Goal: Task Accomplishment & Management: Use online tool/utility

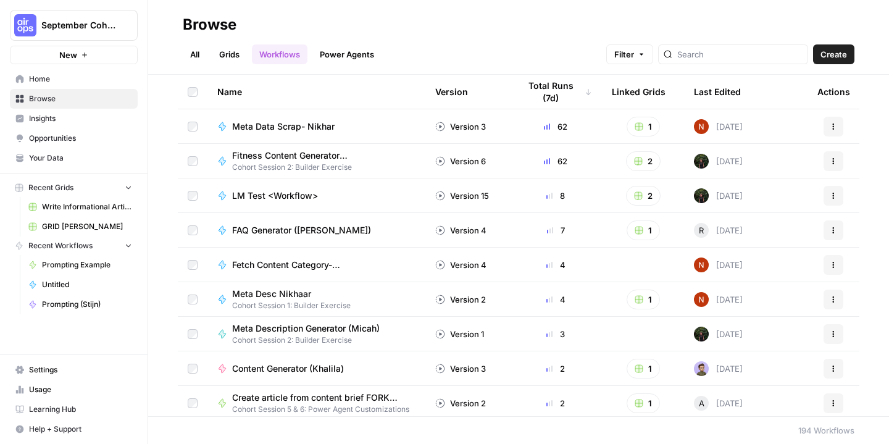
click at [76, 77] on span "Home" at bounding box center [80, 78] width 103 height 11
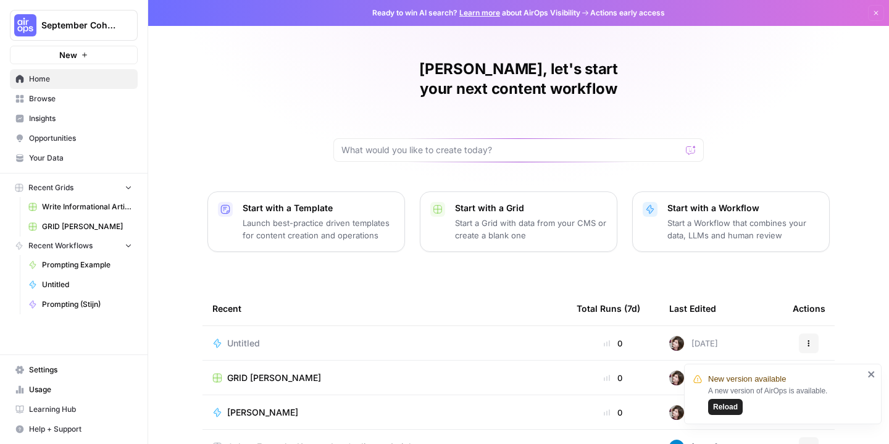
click at [49, 158] on span "Your Data" at bounding box center [80, 158] width 103 height 11
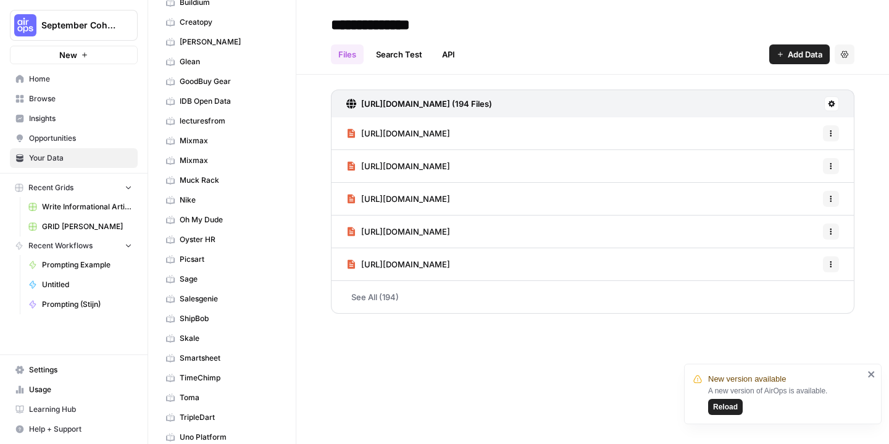
scroll to position [209, 0]
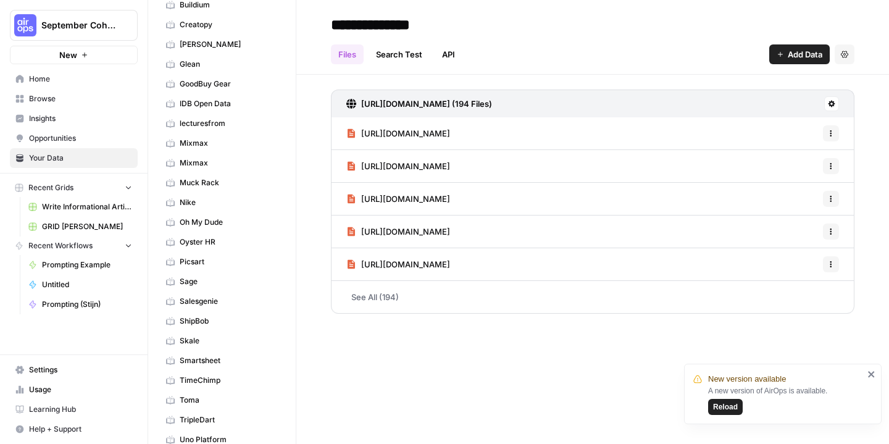
click at [229, 279] on span "Sage" at bounding box center [229, 281] width 98 height 11
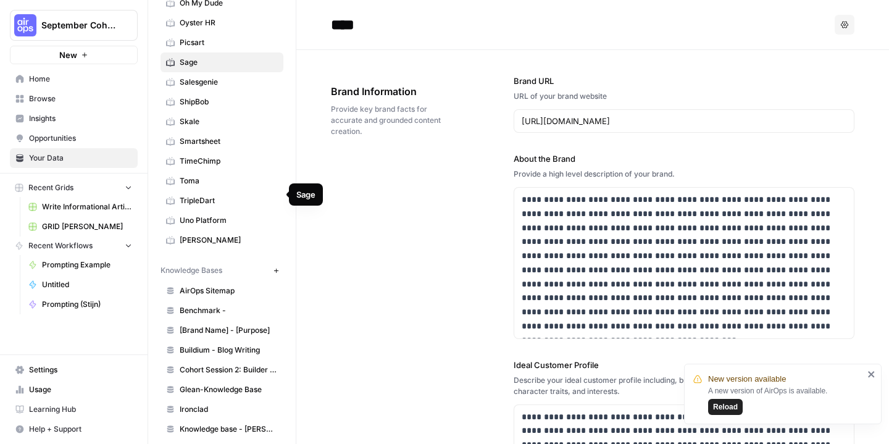
scroll to position [430, 0]
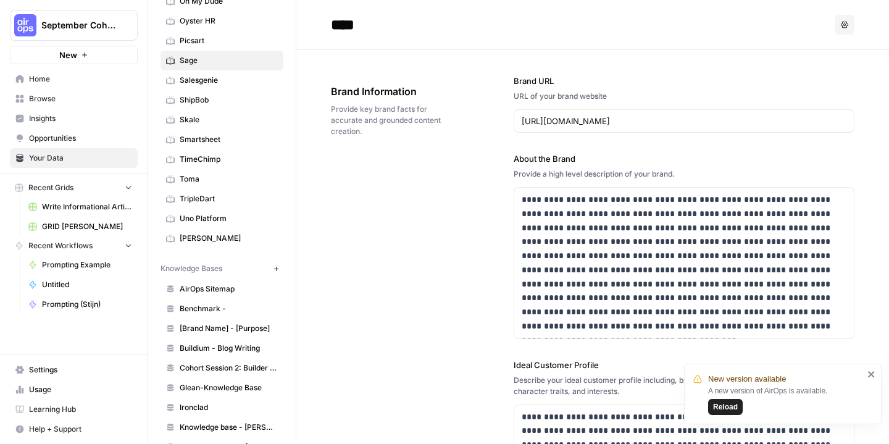
click at [241, 237] on span "[PERSON_NAME]" at bounding box center [229, 238] width 98 height 11
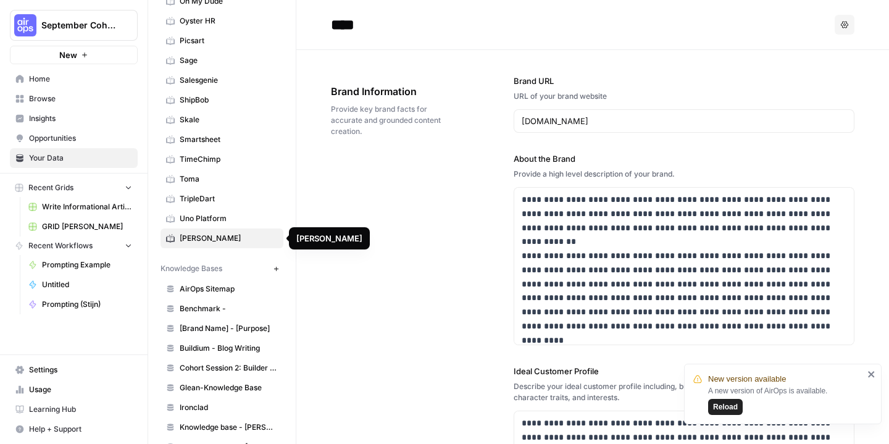
click at [211, 127] on link "Skale" at bounding box center [222, 120] width 123 height 20
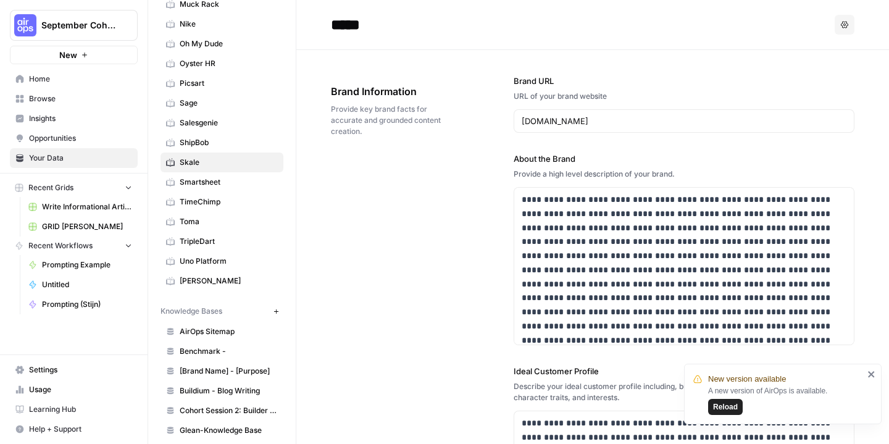
scroll to position [388, 0]
click at [205, 67] on span "Oyster HR" at bounding box center [229, 62] width 98 height 11
click at [44, 103] on span "Browse" at bounding box center [80, 98] width 103 height 11
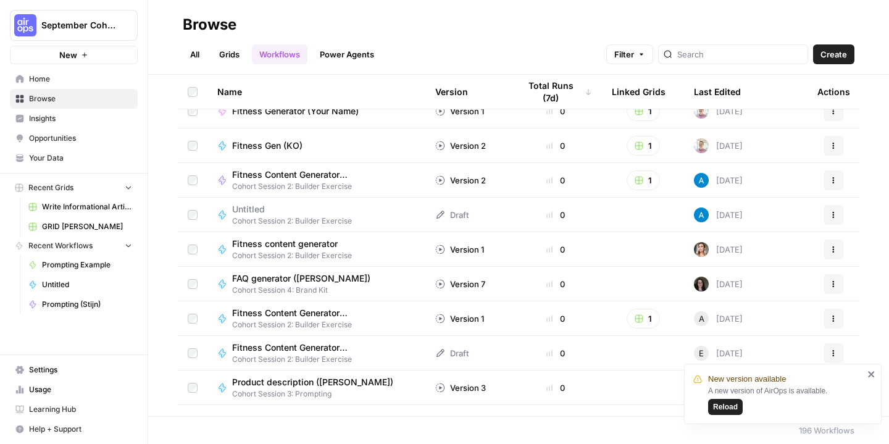
scroll to position [1956, 0]
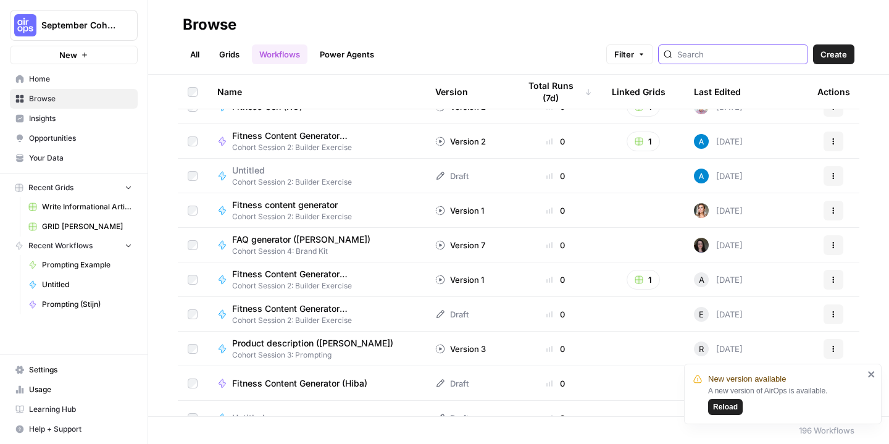
click at [759, 52] on input "search" at bounding box center [739, 54] width 125 height 12
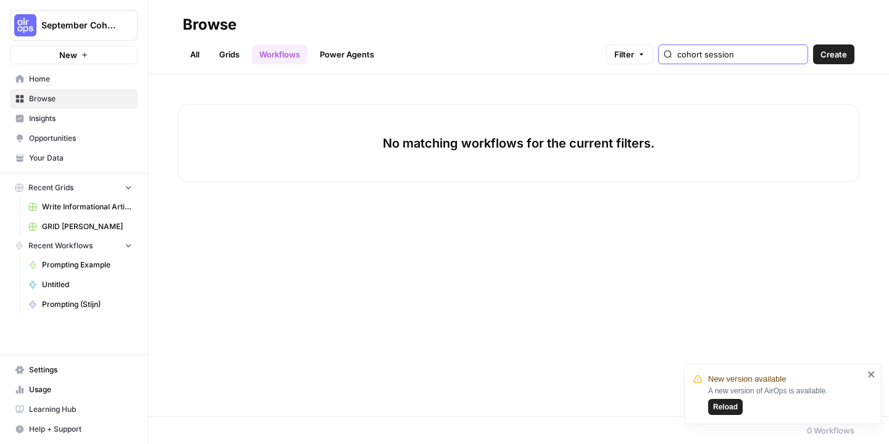
type input "cohort session"
click at [830, 52] on span "Create" at bounding box center [834, 54] width 27 height 12
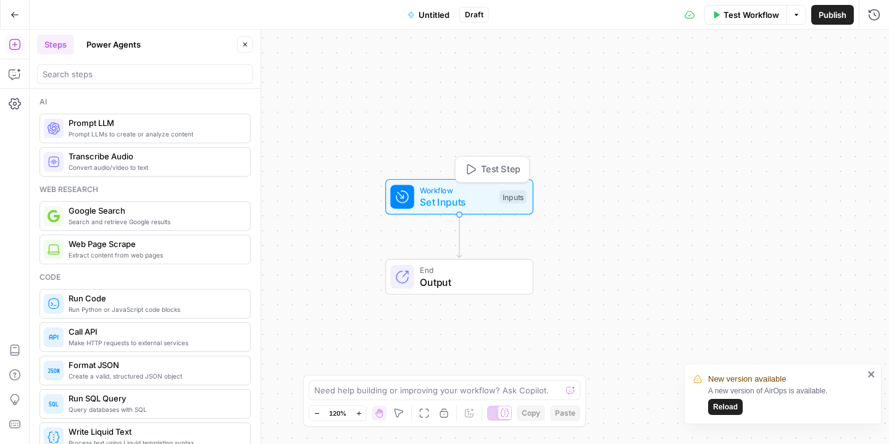
click at [512, 198] on div "Inputs" at bounding box center [512, 197] width 27 height 14
click at [696, 77] on button "Add Field" at bounding box center [712, 84] width 292 height 20
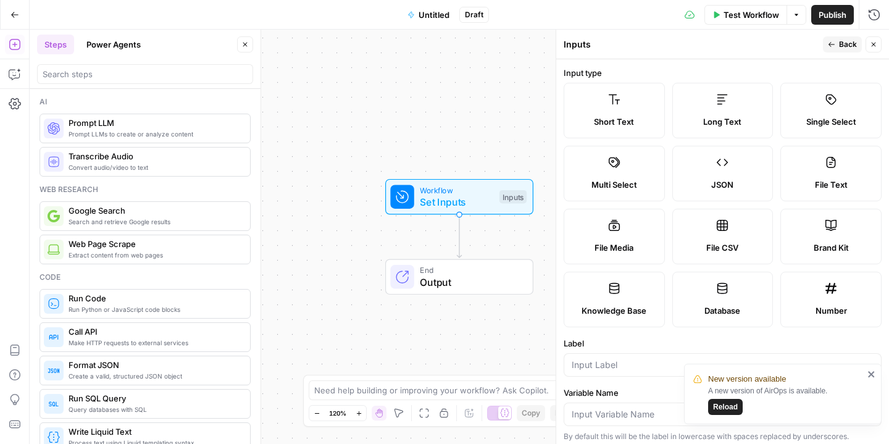
click at [821, 240] on label "Brand Kit" at bounding box center [830, 237] width 101 height 56
click at [829, 236] on label "Brand Kit" at bounding box center [830, 237] width 101 height 56
click at [867, 375] on icon "close" at bounding box center [871, 374] width 9 height 10
click at [751, 362] on input "Label" at bounding box center [723, 365] width 302 height 12
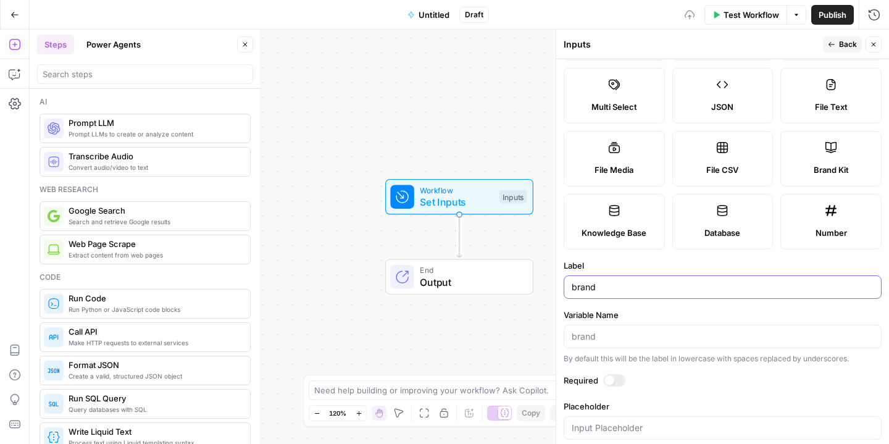
scroll to position [97, 0]
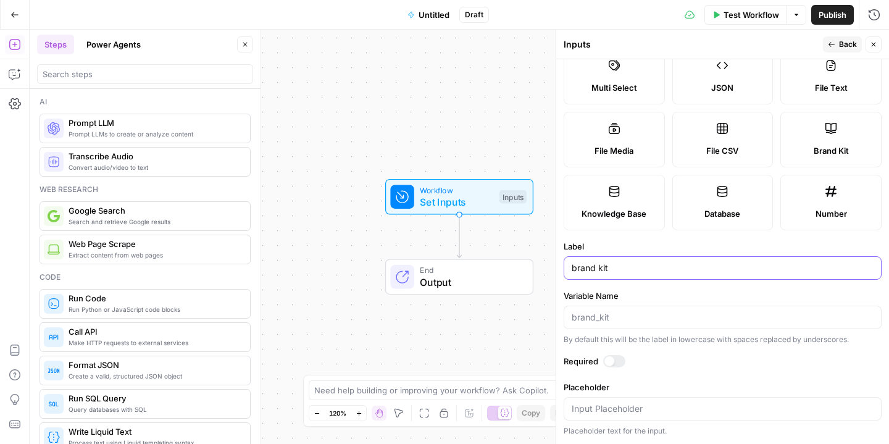
type input "brand kit"
click at [613, 363] on div at bounding box center [609, 361] width 10 height 10
click at [872, 40] on button "Close" at bounding box center [874, 44] width 16 height 16
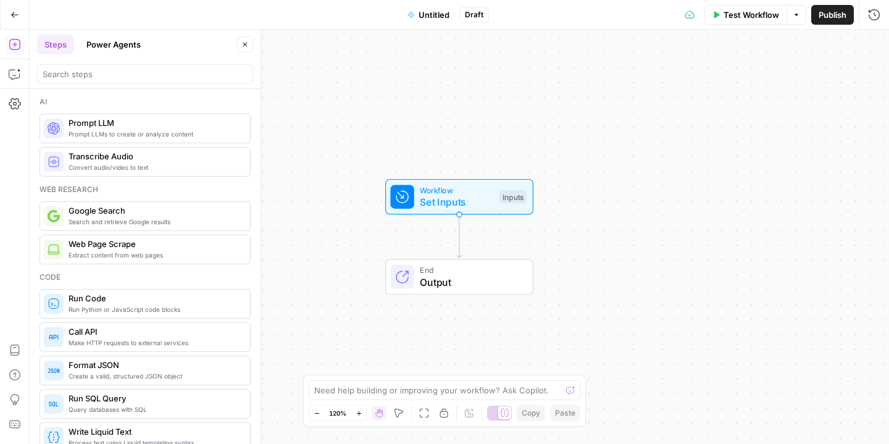
click at [512, 198] on div "Inputs" at bounding box center [512, 197] width 27 height 14
click at [504, 186] on div "Workflow Set Inputs Inputs Test Step" at bounding box center [459, 197] width 136 height 25
click at [504, 171] on span "Test Step" at bounding box center [502, 171] width 40 height 14
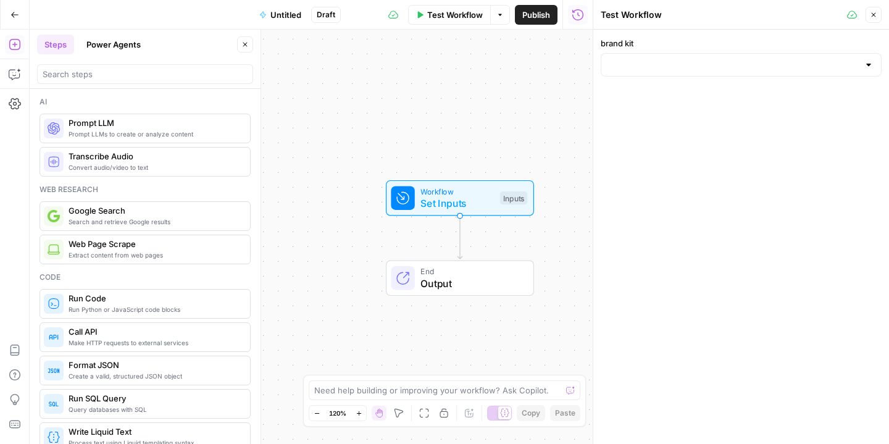
click at [866, 66] on div at bounding box center [869, 65] width 10 height 12
click at [874, 19] on button "Close" at bounding box center [874, 15] width 16 height 16
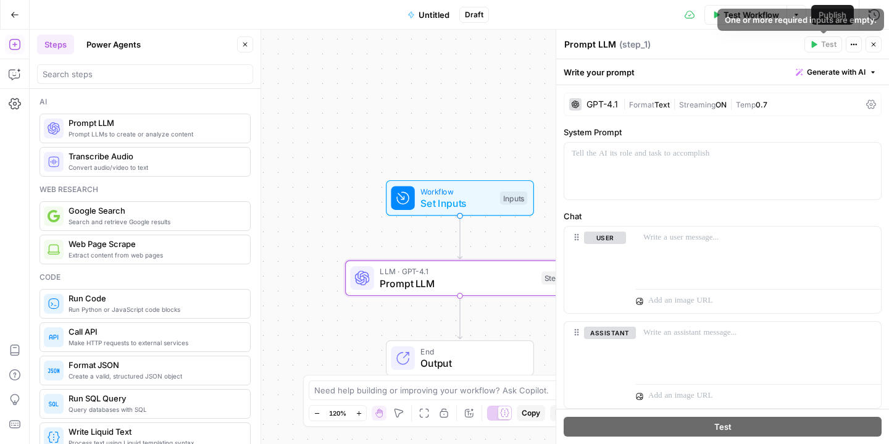
click at [872, 44] on icon "button" at bounding box center [873, 44] width 7 height 7
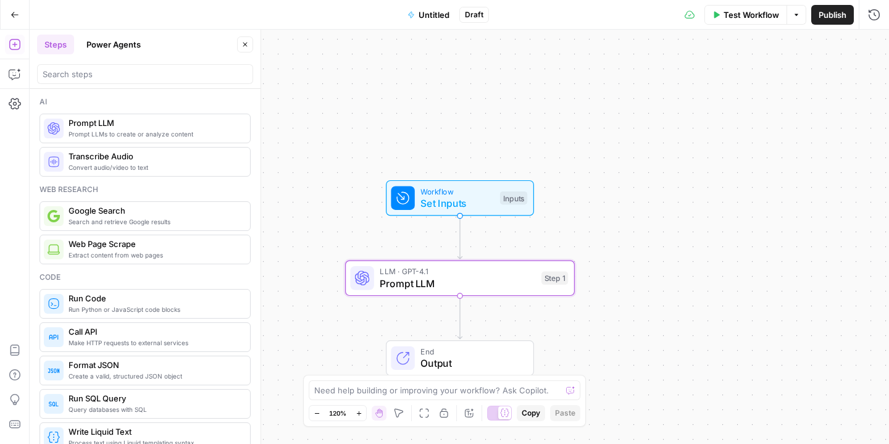
click at [771, 20] on span "Test Workflow" at bounding box center [752, 15] width 56 height 12
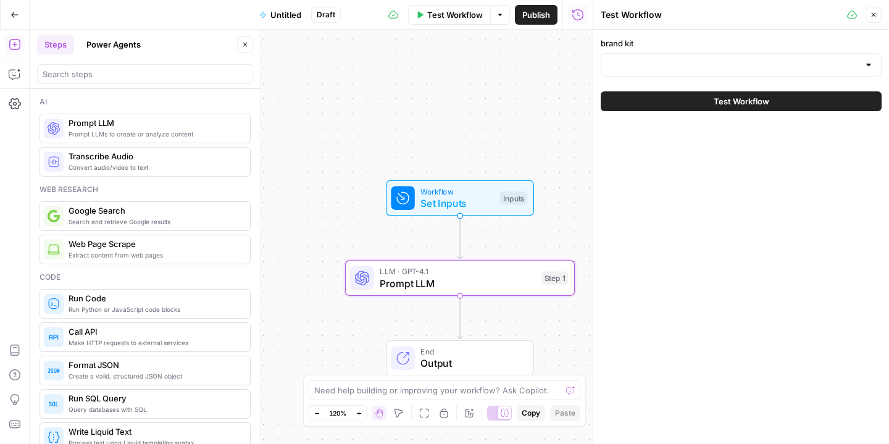
click at [709, 48] on label "brand kit" at bounding box center [741, 43] width 281 height 12
click at [709, 59] on input "brand kit" at bounding box center [734, 65] width 250 height 12
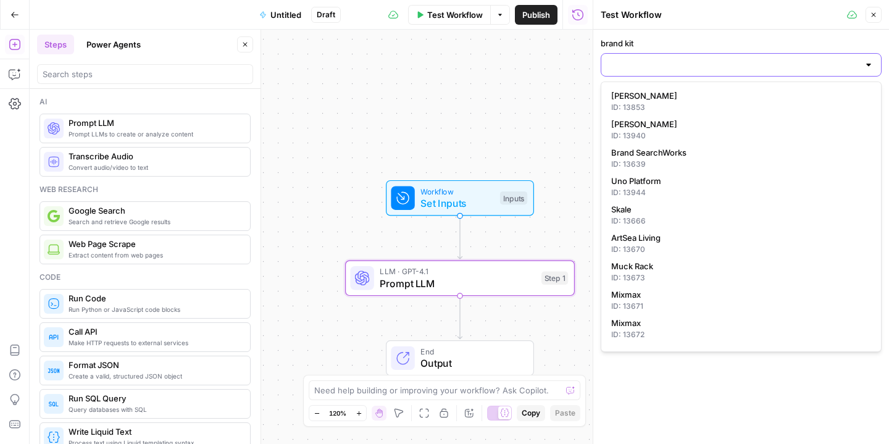
click at [709, 62] on input "brand kit" at bounding box center [734, 65] width 250 height 12
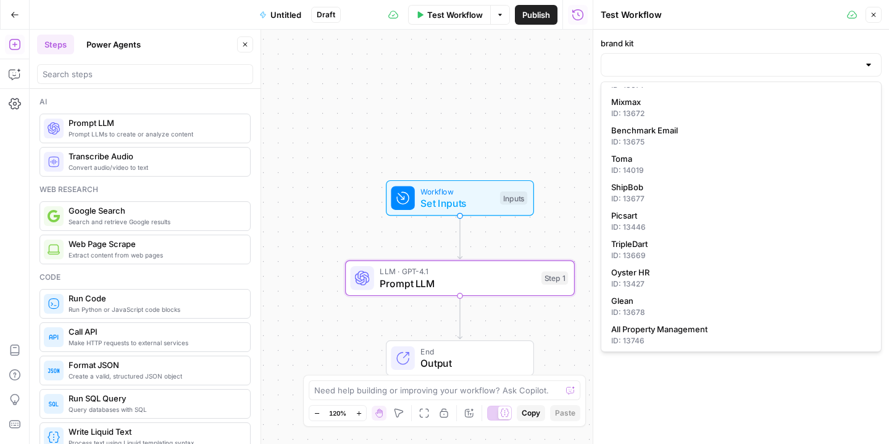
scroll to position [214, 0]
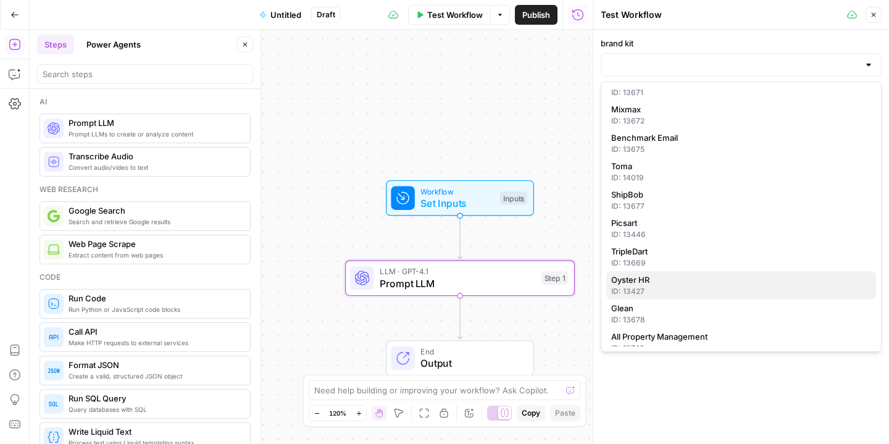
click at [667, 291] on div "ID: 13427" at bounding box center [741, 291] width 260 height 11
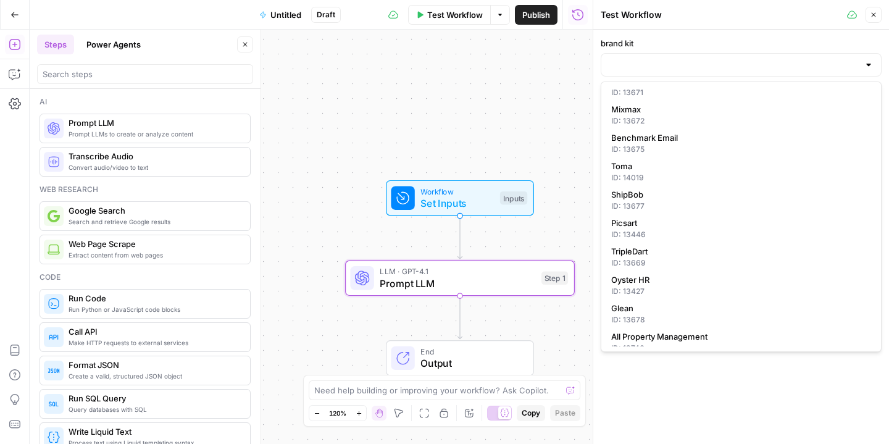
type input "Oyster HR"
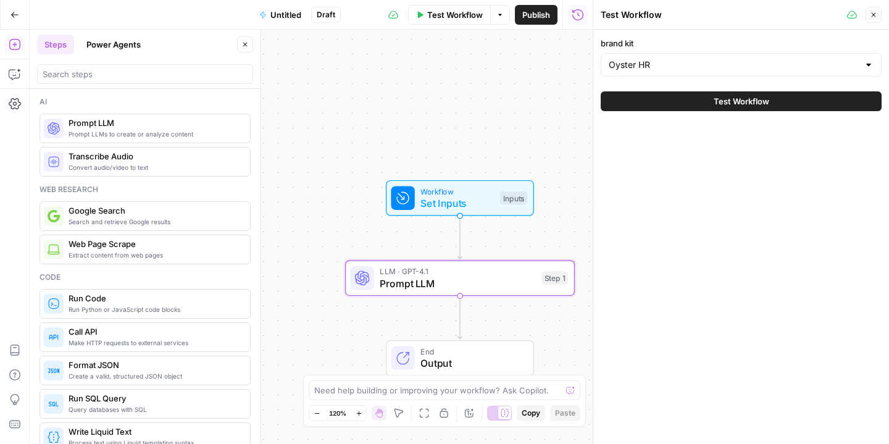
click at [714, 102] on span "Test Workflow" at bounding box center [742, 101] width 56 height 12
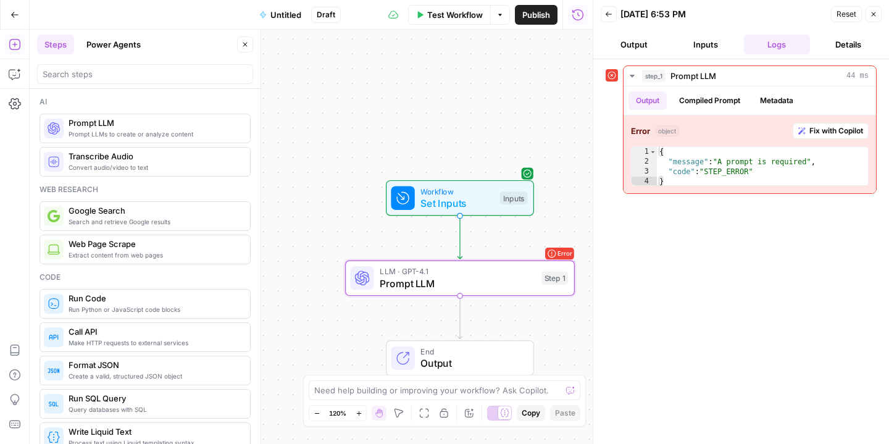
click at [842, 49] on button "Details" at bounding box center [848, 45] width 67 height 20
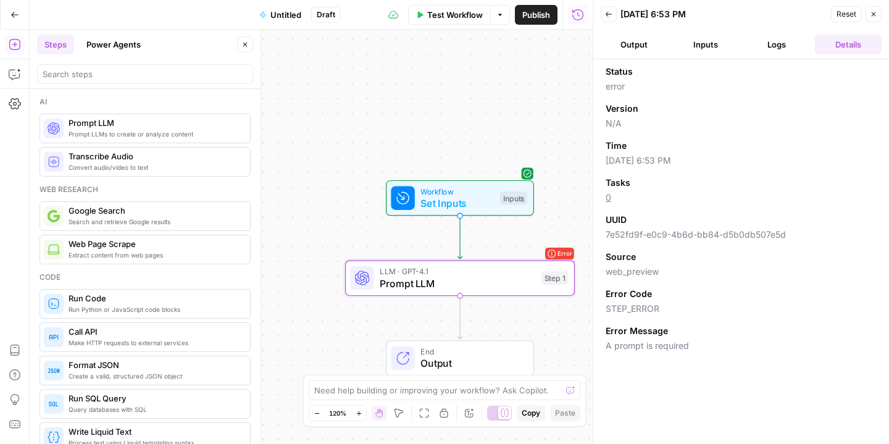
click at [634, 49] on button "Output" at bounding box center [634, 45] width 67 height 20
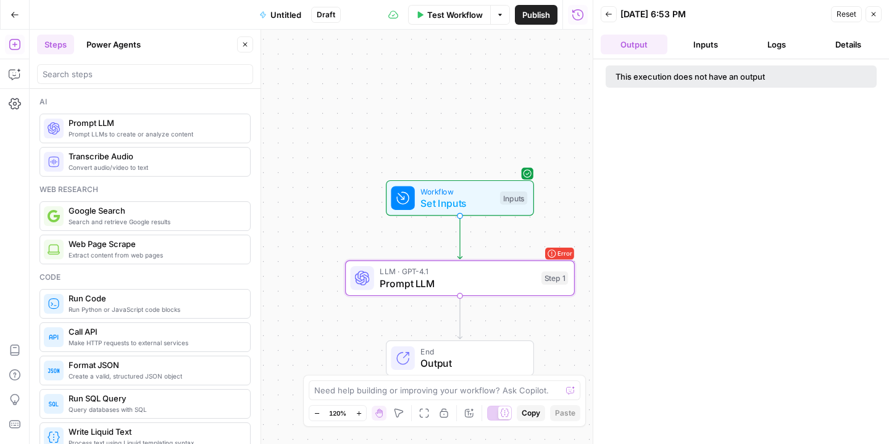
click at [677, 49] on button "Inputs" at bounding box center [705, 45] width 67 height 20
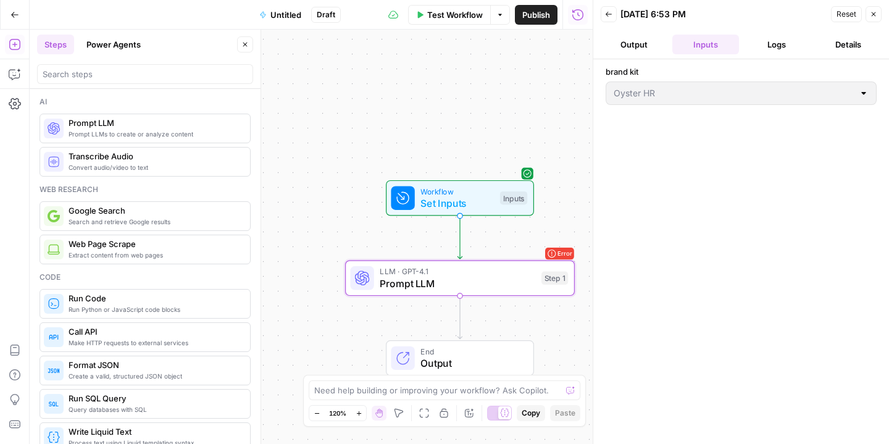
click at [773, 96] on div "Back [DATE] 6:53 PM Reset Close Output Inputs Logs Details brand kit Oyster HR" at bounding box center [741, 222] width 296 height 444
click at [866, 97] on div at bounding box center [864, 93] width 10 height 12
click at [512, 293] on div "LLM · GPT-4.1 Prompt LLM Step 1 Copy step Delete step Add Note Test" at bounding box center [460, 279] width 230 height 36
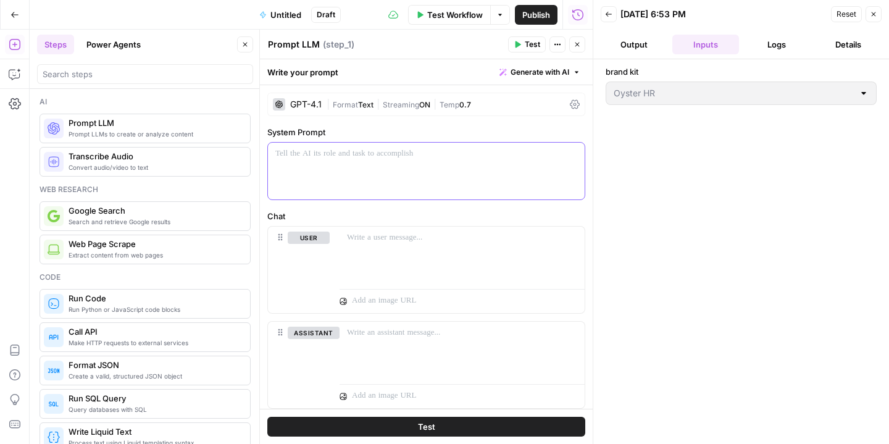
click at [363, 156] on p at bounding box center [426, 154] width 302 height 12
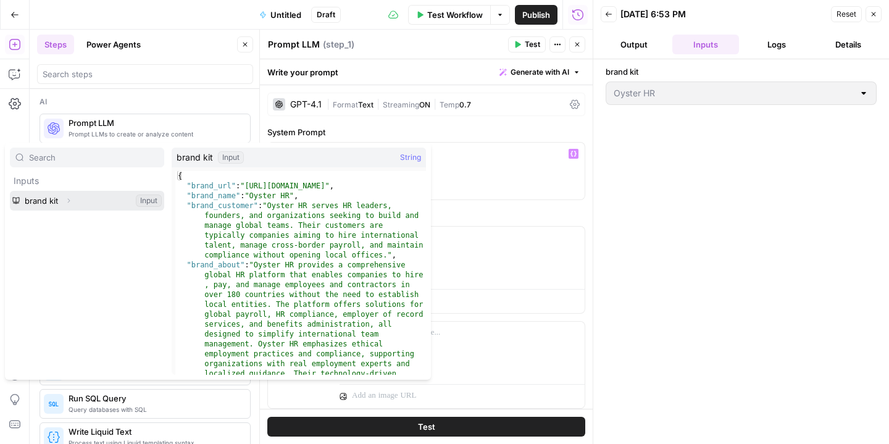
click at [69, 201] on icon "button" at bounding box center [69, 201] width 2 height 4
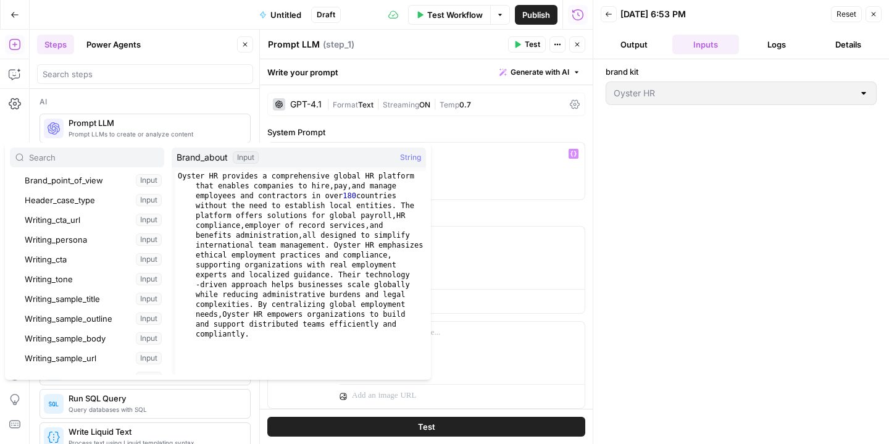
scroll to position [136, 0]
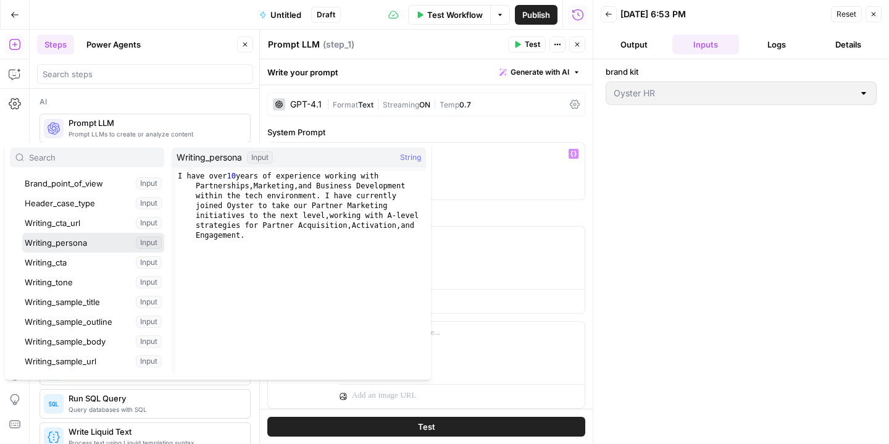
click at [75, 240] on button "Select variable Writing_persona" at bounding box center [93, 243] width 142 height 20
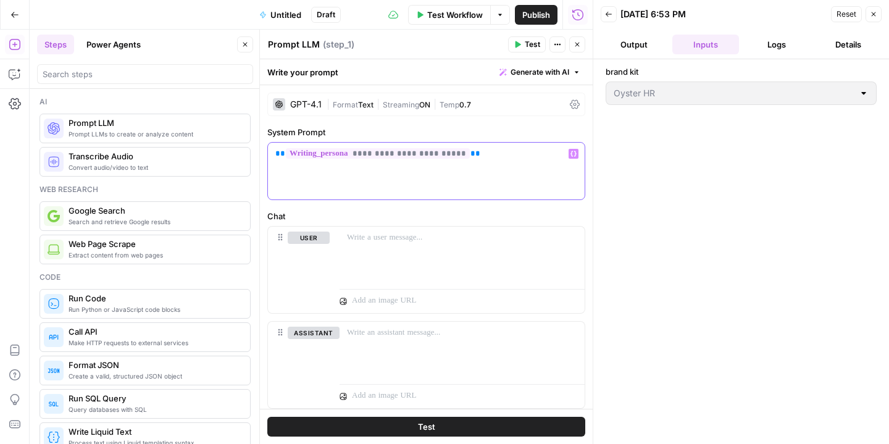
click at [516, 156] on p "**********" at bounding box center [426, 154] width 302 height 12
click at [375, 265] on div at bounding box center [462, 255] width 245 height 57
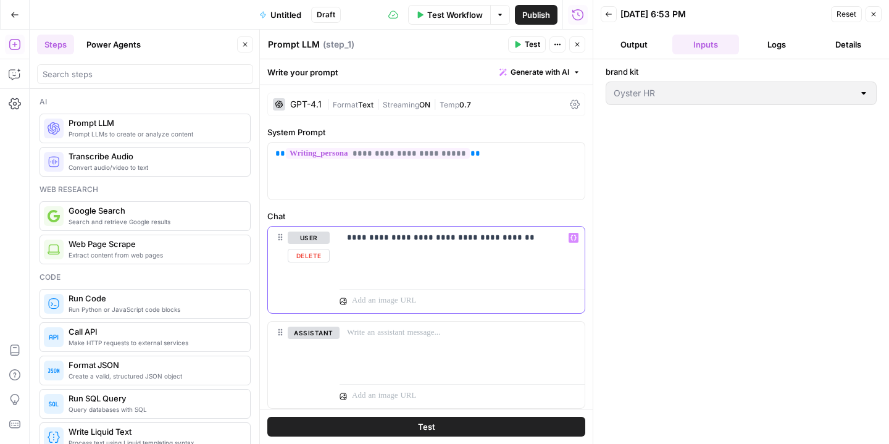
click at [476, 238] on p "**********" at bounding box center [462, 238] width 230 height 12
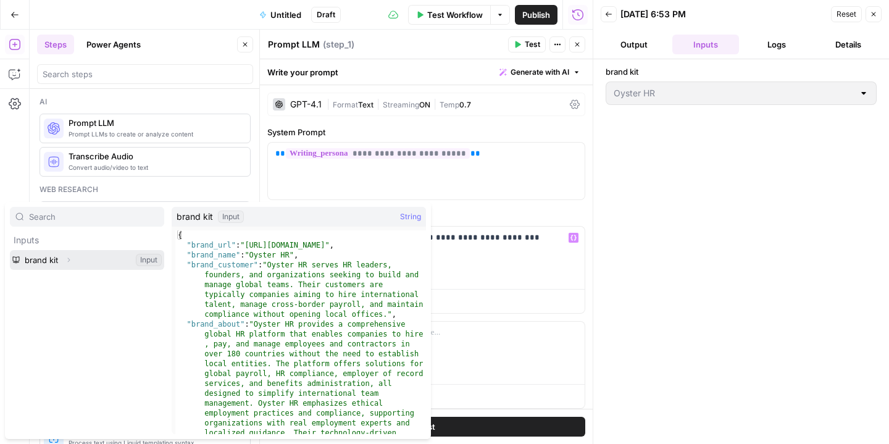
click at [102, 267] on button "Select variable brand kit" at bounding box center [87, 260] width 154 height 20
click at [70, 261] on icon "button" at bounding box center [68, 259] width 7 height 7
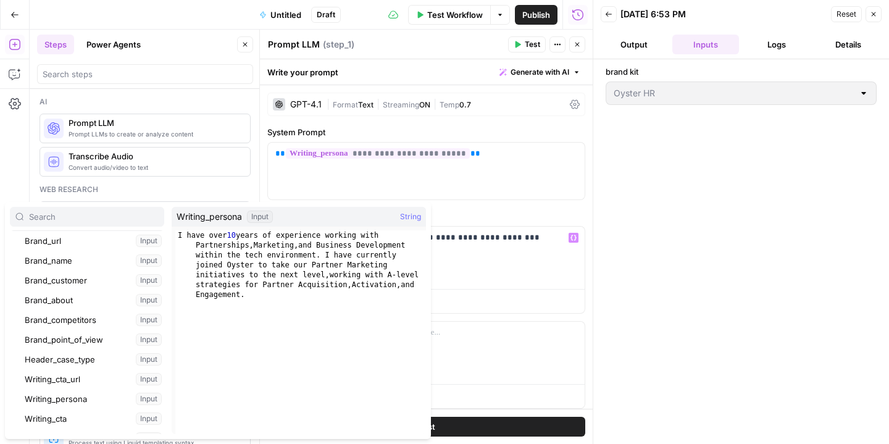
scroll to position [41, 0]
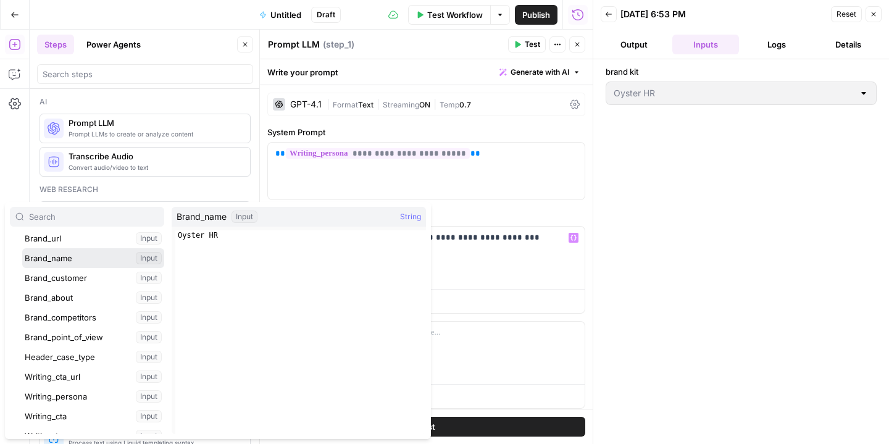
click at [94, 261] on button "Select variable Brand_name" at bounding box center [93, 258] width 142 height 20
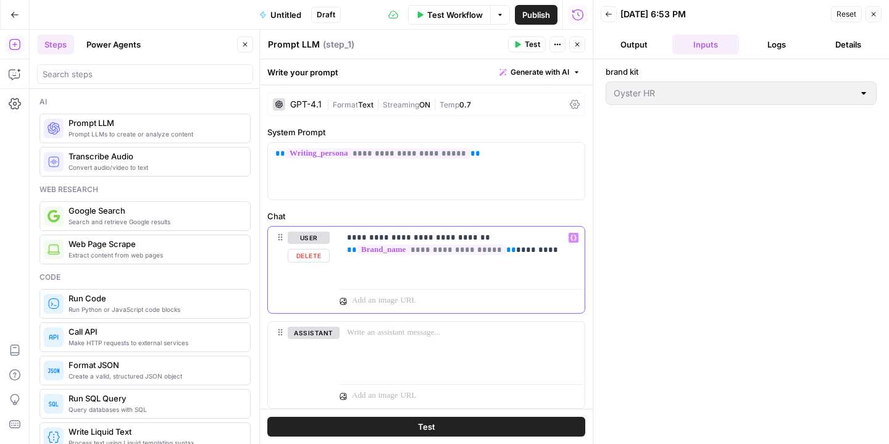
drag, startPoint x: 511, startPoint y: 251, endPoint x: 551, endPoint y: 254, distance: 40.9
click at [551, 254] on p "**********" at bounding box center [462, 244] width 230 height 25
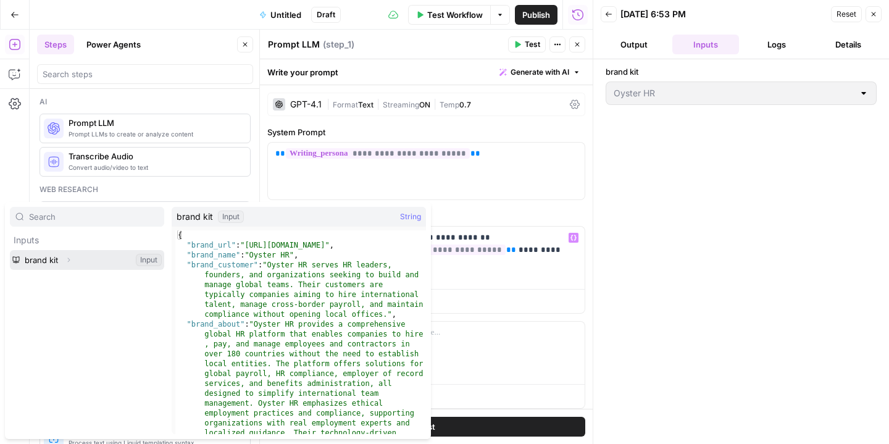
click at [65, 262] on icon "button" at bounding box center [68, 259] width 7 height 7
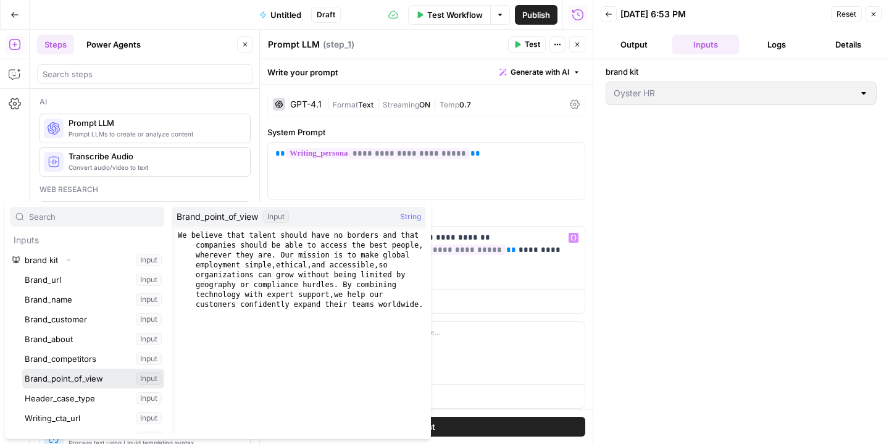
click at [101, 382] on button "Select variable Brand_point_of_view" at bounding box center [93, 379] width 142 height 20
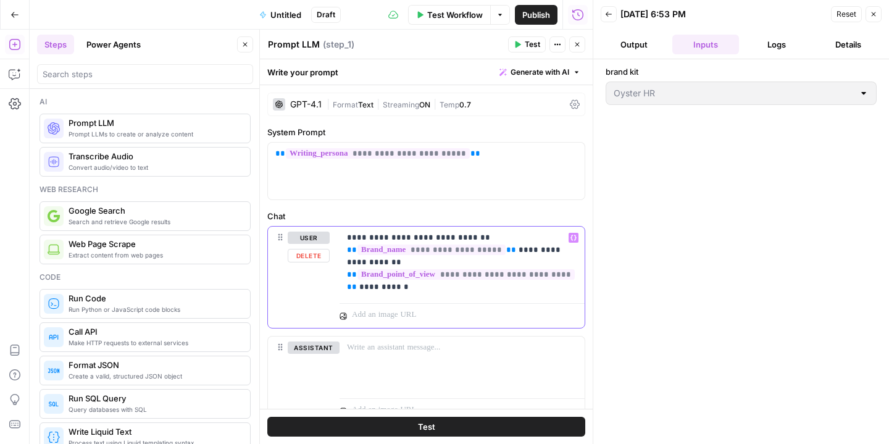
click at [580, 278] on div "**********" at bounding box center [462, 263] width 245 height 72
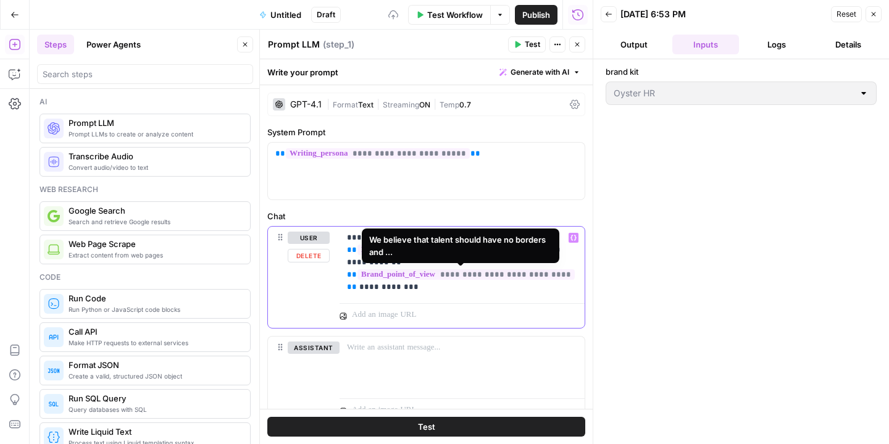
click at [506, 278] on span "**********" at bounding box center [465, 274] width 217 height 10
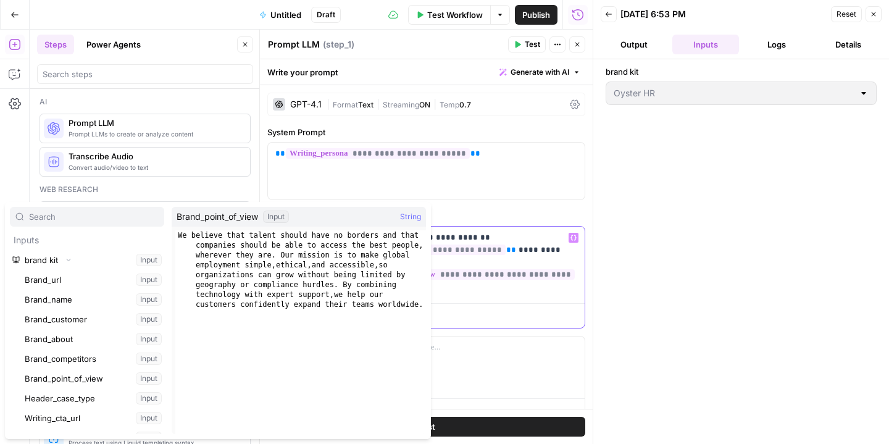
click at [525, 291] on p "**********" at bounding box center [462, 263] width 230 height 62
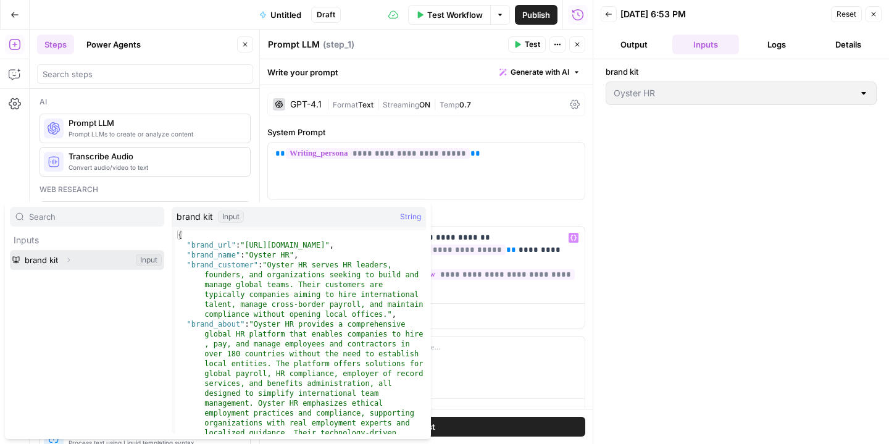
click at [77, 262] on button "Select variable brand kit" at bounding box center [87, 260] width 154 height 20
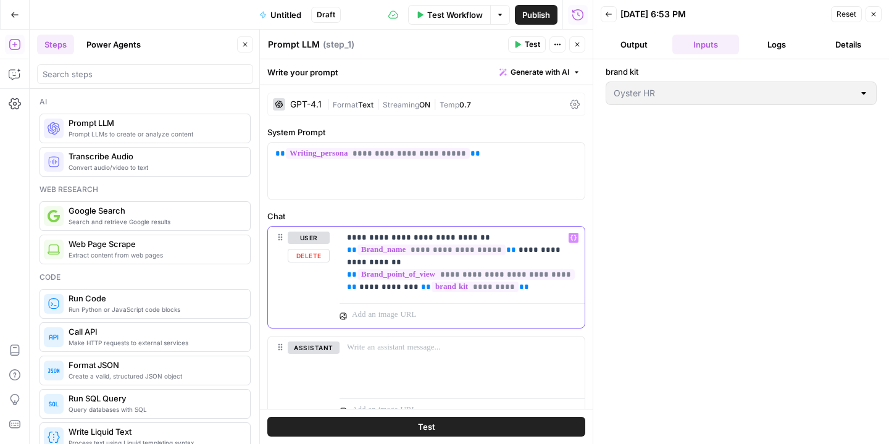
drag, startPoint x: 535, startPoint y: 287, endPoint x: 400, endPoint y: 289, distance: 135.2
click at [400, 289] on p "**********" at bounding box center [462, 263] width 230 height 62
click at [421, 289] on span "**" at bounding box center [426, 287] width 10 height 8
drag, startPoint x: 400, startPoint y: 289, endPoint x: 510, endPoint y: 290, distance: 109.9
click at [510, 290] on p "**********" at bounding box center [462, 263] width 230 height 62
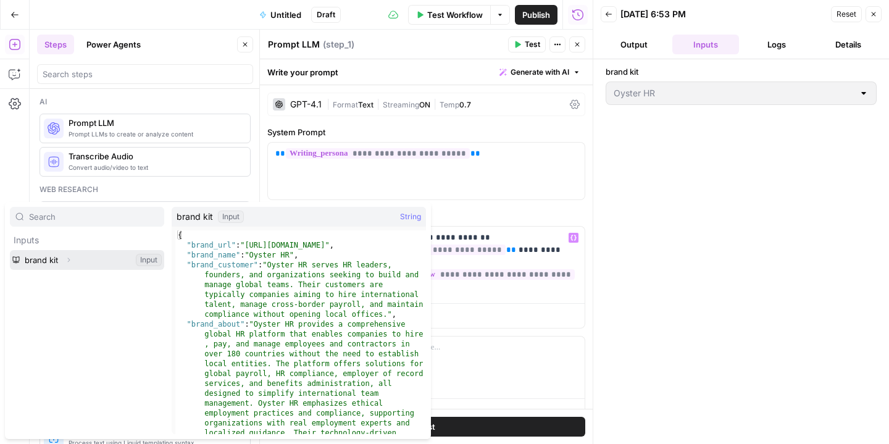
click at [104, 264] on button "Select variable brand kit" at bounding box center [87, 260] width 154 height 20
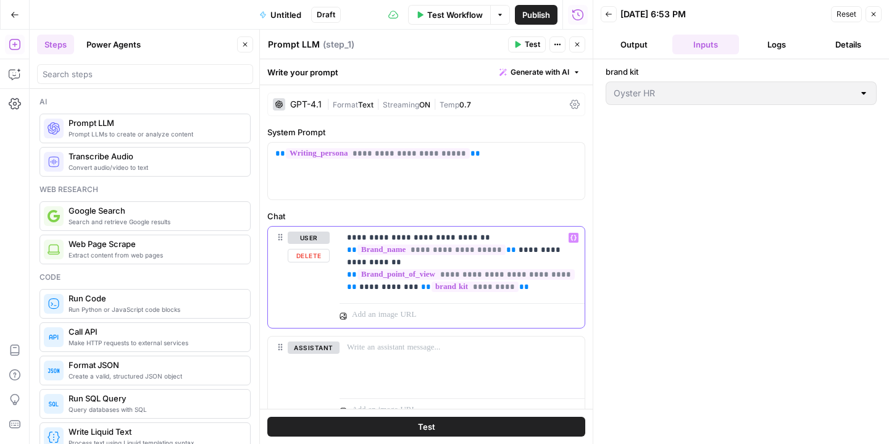
drag, startPoint x: 517, startPoint y: 288, endPoint x: 398, endPoint y: 285, distance: 119.2
click at [398, 285] on p "**********" at bounding box center [462, 263] width 230 height 62
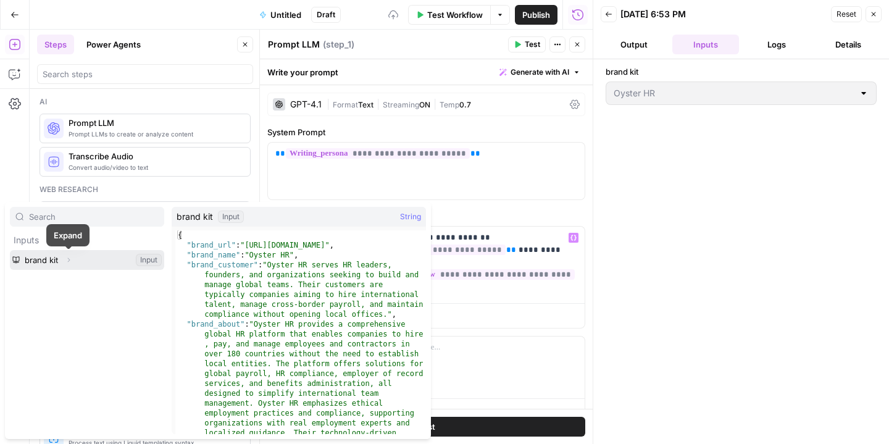
click at [25, 256] on button "Select variable brand kit" at bounding box center [87, 260] width 154 height 20
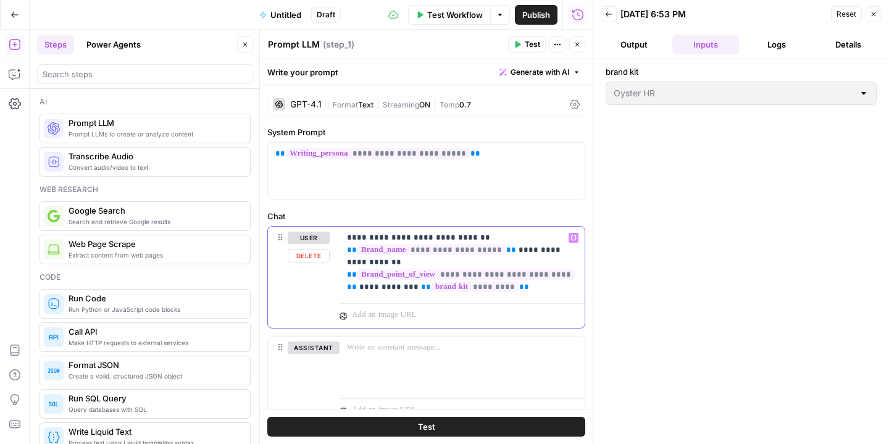
click at [501, 288] on p "**********" at bounding box center [462, 263] width 230 height 62
click at [520, 290] on p "**********" at bounding box center [462, 263] width 230 height 62
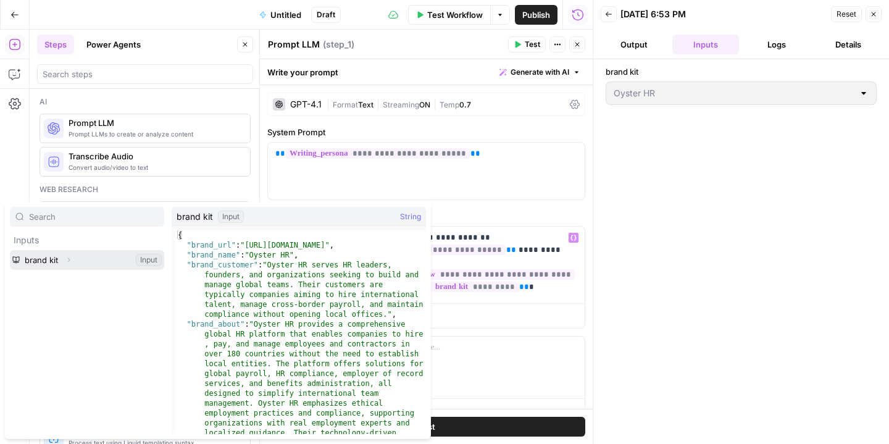
click at [155, 261] on button "Select variable brand kit" at bounding box center [87, 260] width 154 height 20
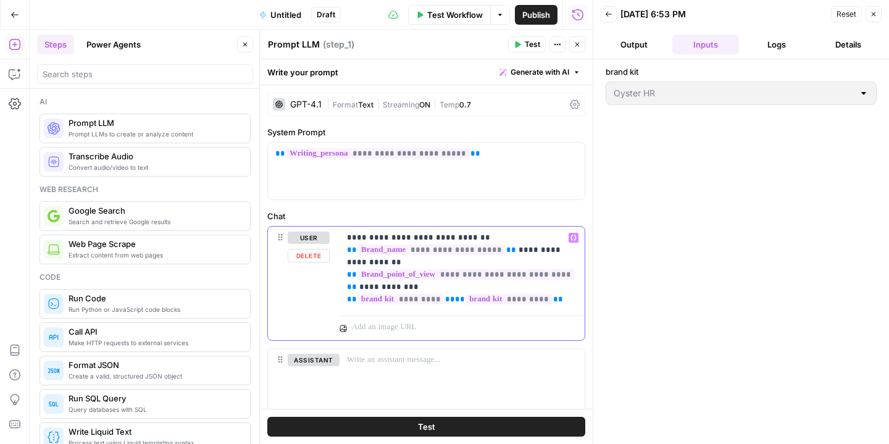
click at [504, 299] on p "**********" at bounding box center [462, 269] width 230 height 74
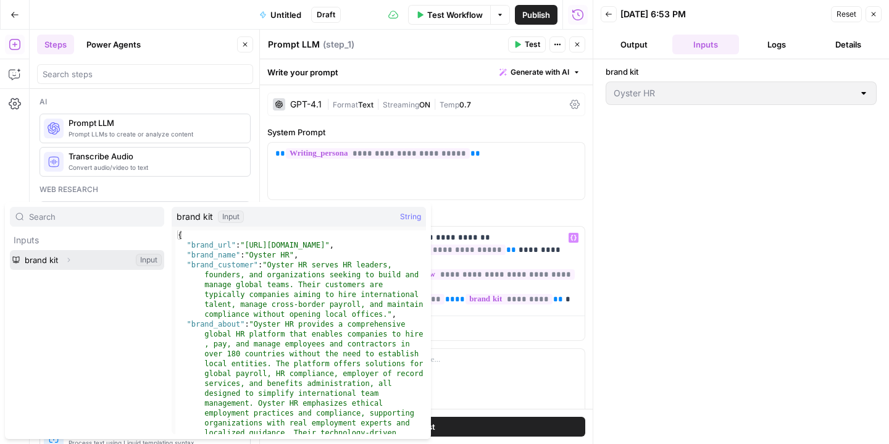
click at [15, 259] on button "Select variable brand kit" at bounding box center [87, 260] width 154 height 20
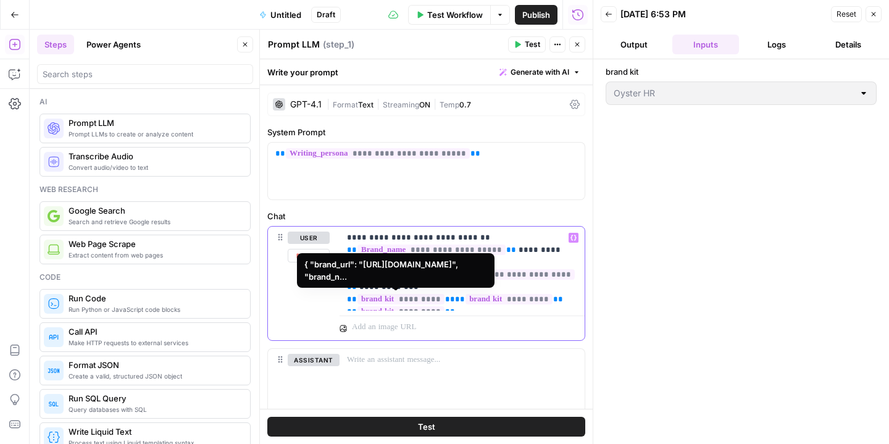
drag, startPoint x: 567, startPoint y: 303, endPoint x: 399, endPoint y: 285, distance: 169.5
click at [398, 285] on p "**********" at bounding box center [462, 269] width 230 height 74
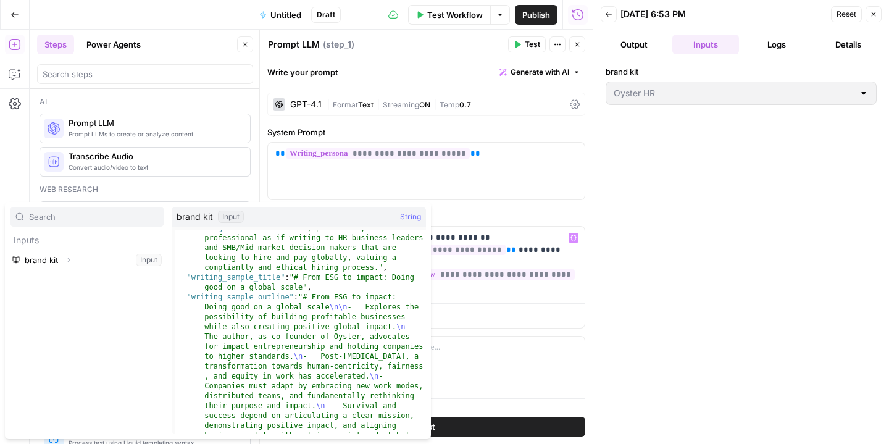
scroll to position [648, 0]
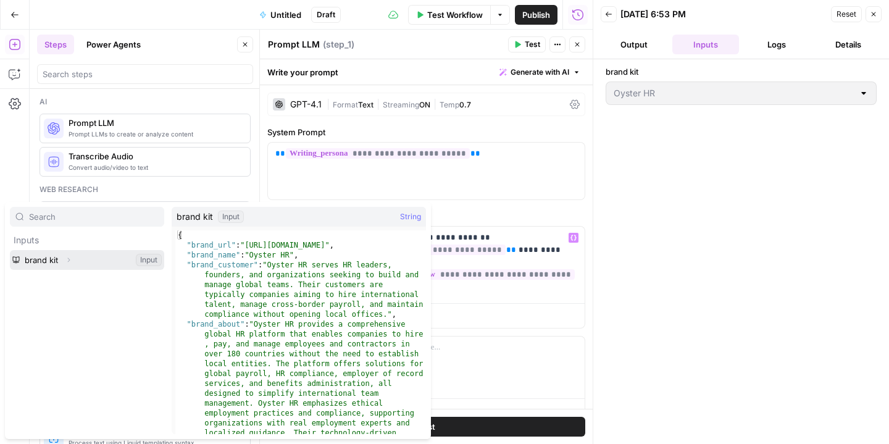
drag, startPoint x: 77, startPoint y: 262, endPoint x: 152, endPoint y: 262, distance: 75.3
click at [152, 262] on button "Select variable brand kit" at bounding box center [87, 260] width 154 height 20
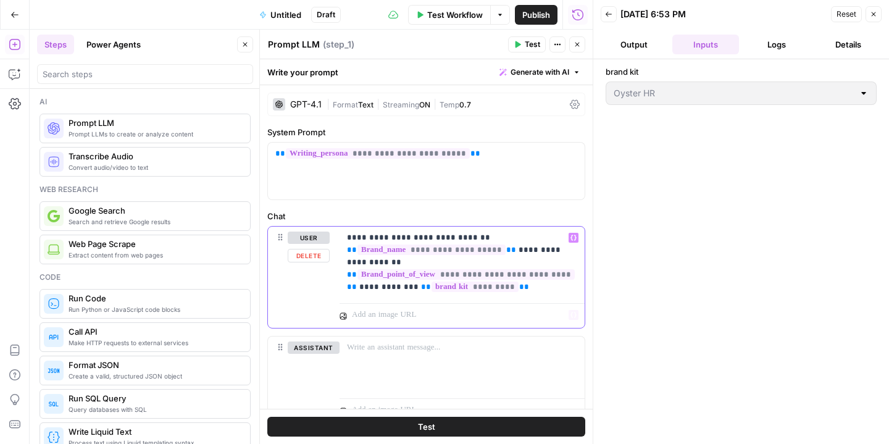
click at [519, 288] on p "**********" at bounding box center [462, 263] width 230 height 62
drag, startPoint x: 503, startPoint y: 291, endPoint x: 399, endPoint y: 288, distance: 103.8
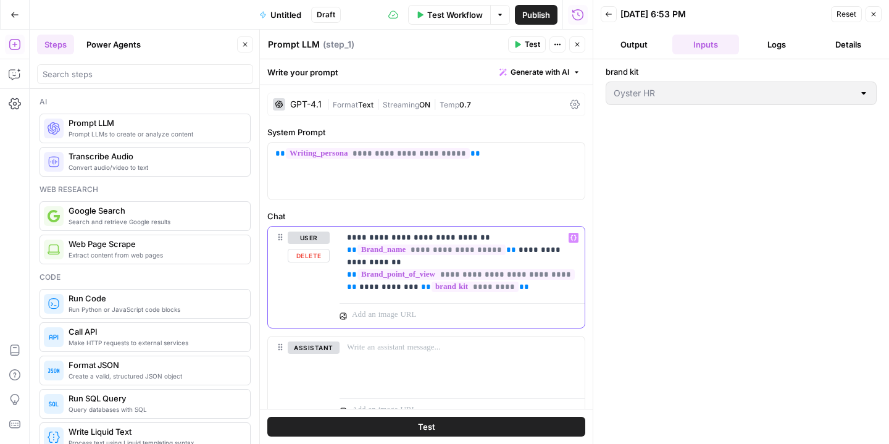
click at [399, 288] on p "**********" at bounding box center [462, 263] width 230 height 62
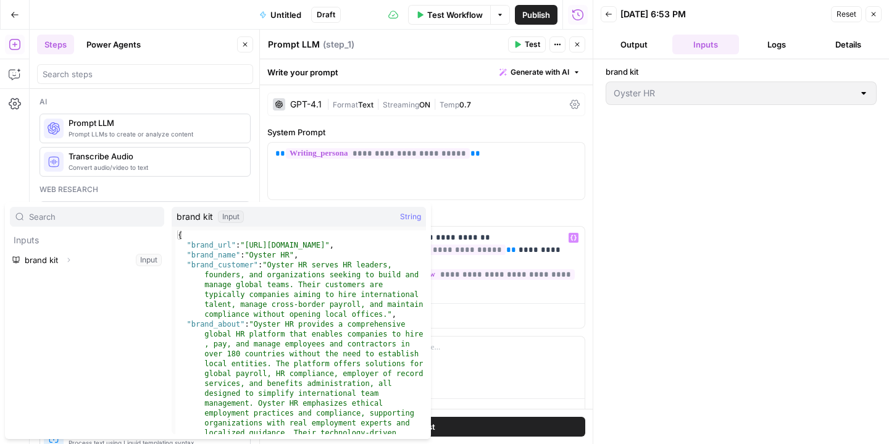
click at [35, 270] on div "Inputs brand kit Expand Input" at bounding box center [87, 320] width 154 height 227
click at [28, 268] on button "Select variable brand kit" at bounding box center [87, 260] width 154 height 20
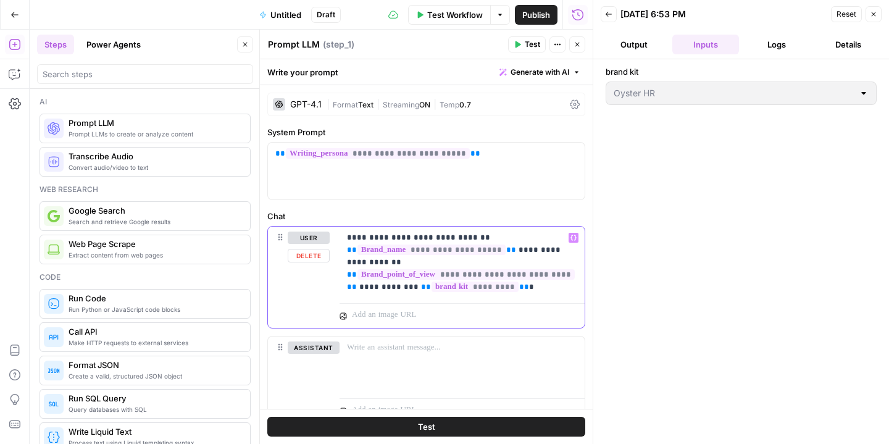
drag, startPoint x: 512, startPoint y: 286, endPoint x: 399, endPoint y: 286, distance: 113.6
click at [398, 287] on p "**********" at bounding box center [462, 263] width 230 height 62
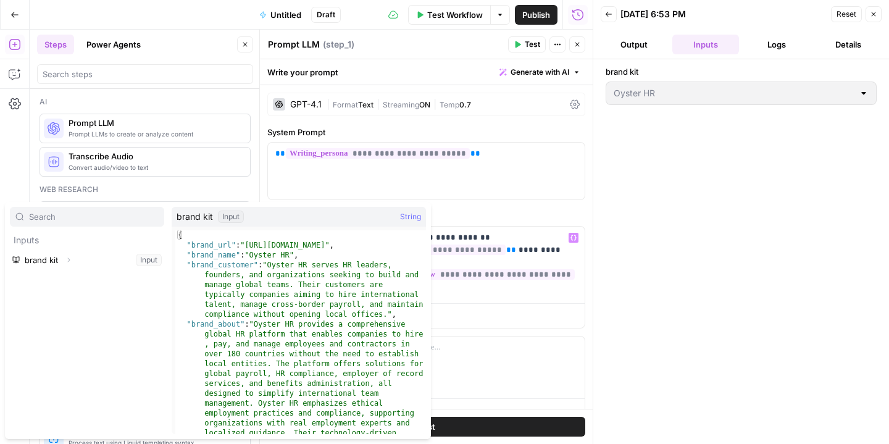
click at [236, 218] on div "Input" at bounding box center [231, 217] width 26 height 12
click at [416, 217] on span "String" at bounding box center [410, 217] width 21 height 12
click at [67, 215] on input "text" at bounding box center [94, 217] width 130 height 12
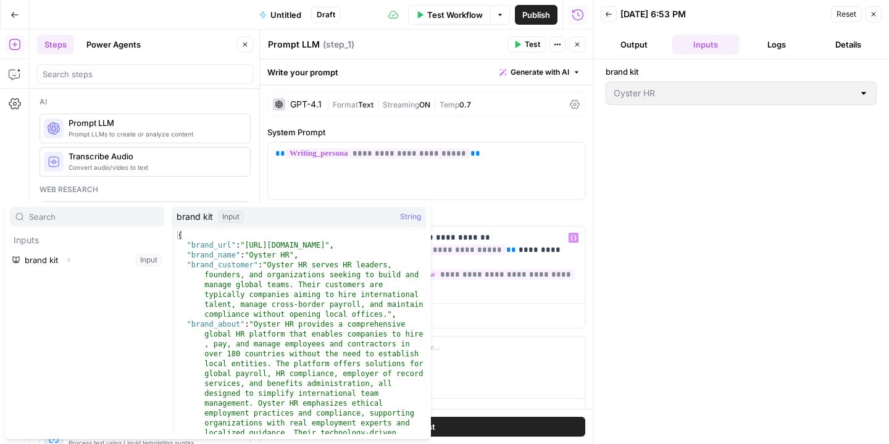
click at [32, 239] on p "Inputs" at bounding box center [87, 240] width 154 height 20
click at [28, 241] on p "Inputs" at bounding box center [87, 240] width 154 height 20
click at [70, 259] on icon "button" at bounding box center [68, 259] width 7 height 7
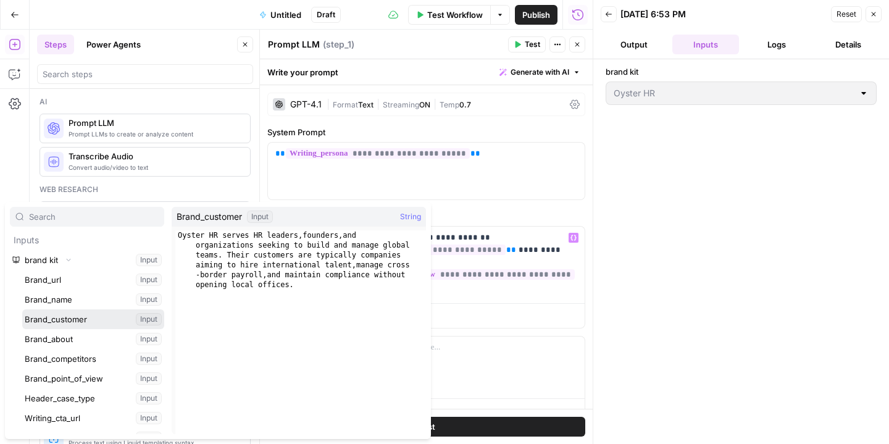
click at [99, 316] on button "Select variable Brand_customer" at bounding box center [93, 319] width 142 height 20
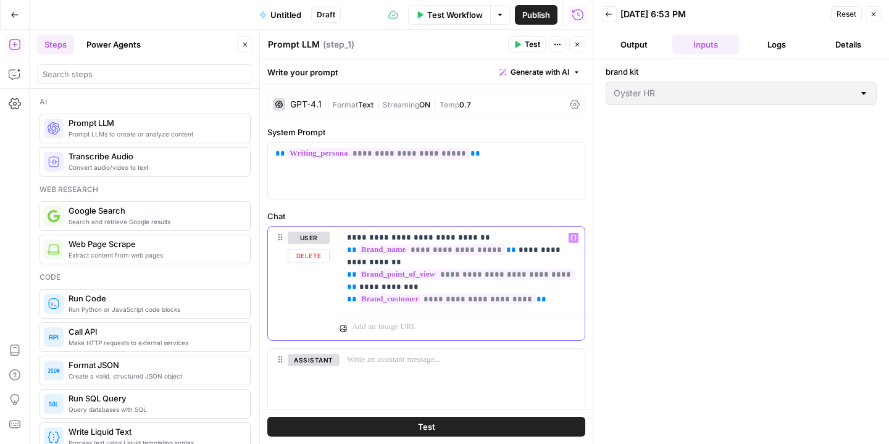
click at [414, 263] on p "**********" at bounding box center [462, 269] width 230 height 74
click at [417, 291] on p "**********" at bounding box center [462, 269] width 230 height 74
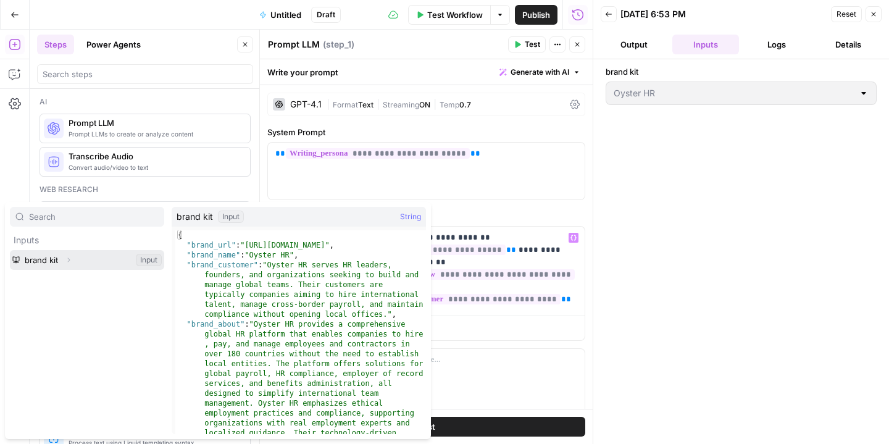
click at [70, 260] on icon "button" at bounding box center [68, 259] width 7 height 7
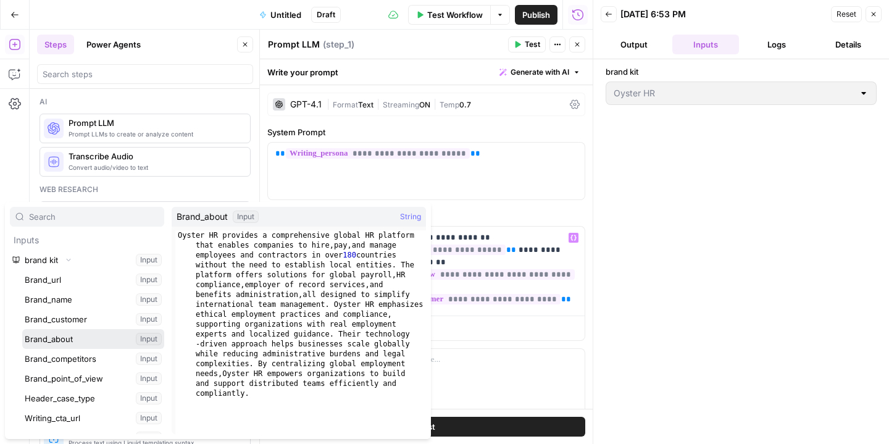
click at [82, 335] on button "Select variable Brand_about" at bounding box center [93, 339] width 142 height 20
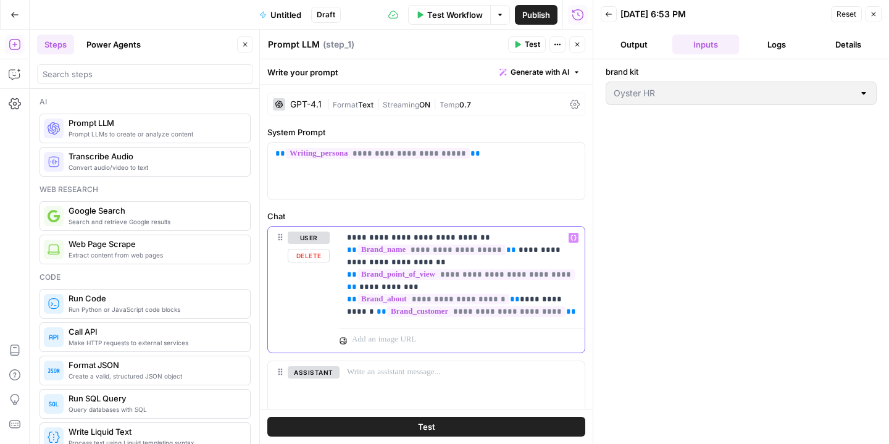
click at [553, 318] on div "**********" at bounding box center [462, 275] width 245 height 96
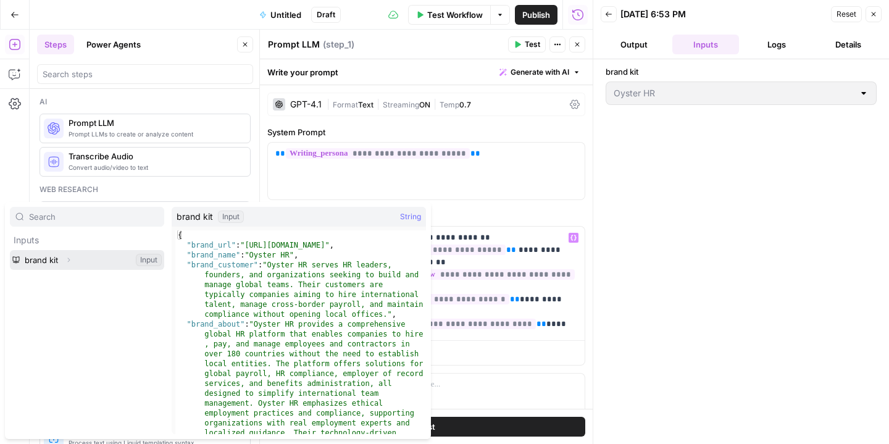
click at [72, 262] on button "Expand" at bounding box center [69, 260] width 16 height 16
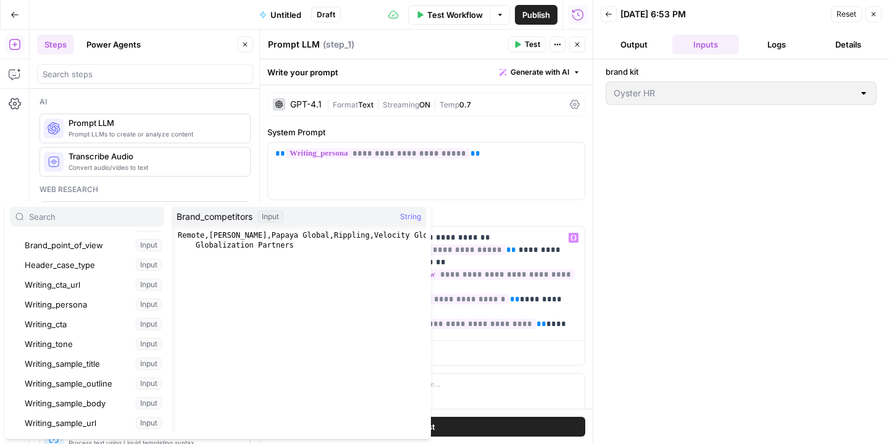
scroll to position [132, 0]
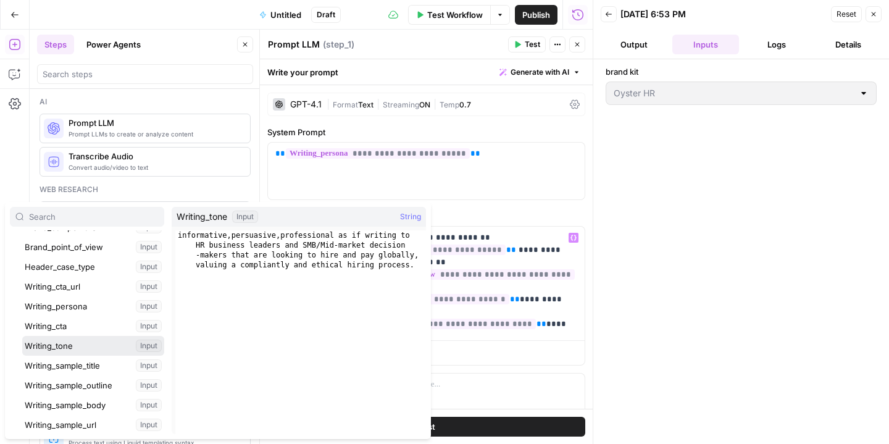
click at [87, 343] on button "Select variable Writing_tone" at bounding box center [93, 346] width 142 height 20
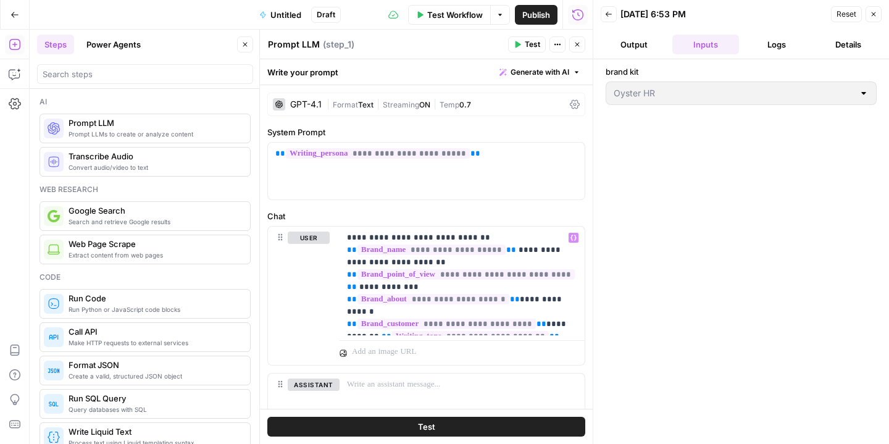
click at [286, 13] on span "Untitled" at bounding box center [285, 15] width 31 height 12
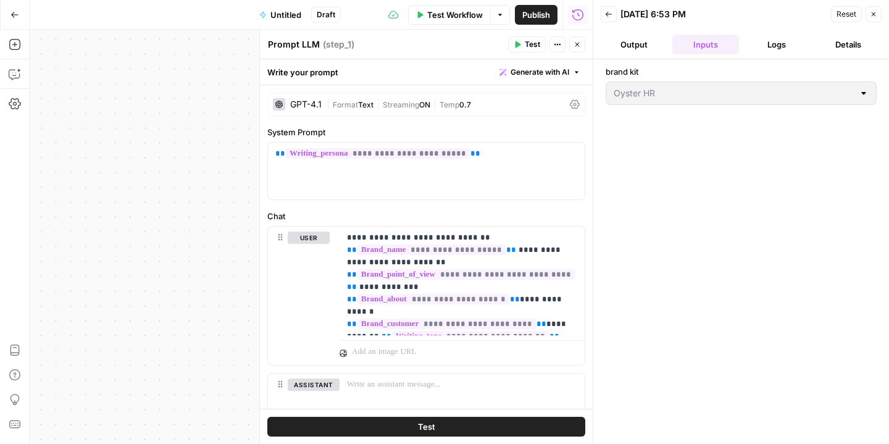
click at [286, 13] on span "Untitled" at bounding box center [285, 15] width 31 height 12
click at [306, 13] on button "Untitled" at bounding box center [280, 15] width 57 height 20
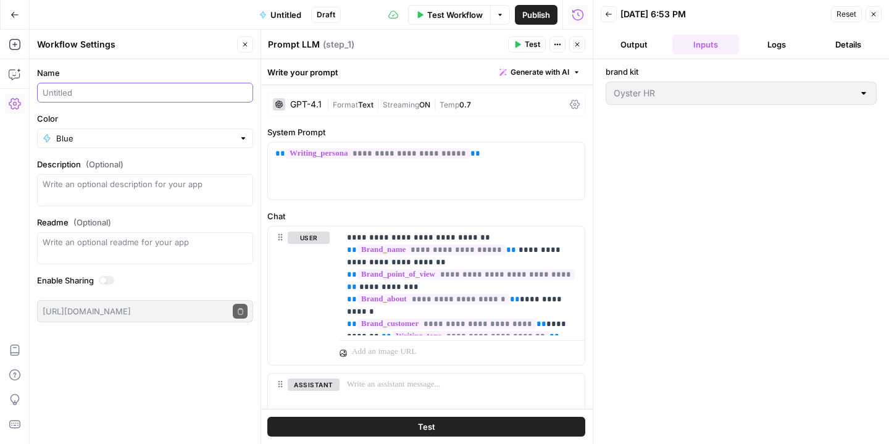
click at [117, 96] on input "Name" at bounding box center [145, 92] width 205 height 12
type input "[PERSON_NAME] FAQ generator"
click at [127, 111] on form "Name [PERSON_NAME] FAQ generator Color Blue Description (Optional) Readme (Opti…" at bounding box center [145, 194] width 231 height 270
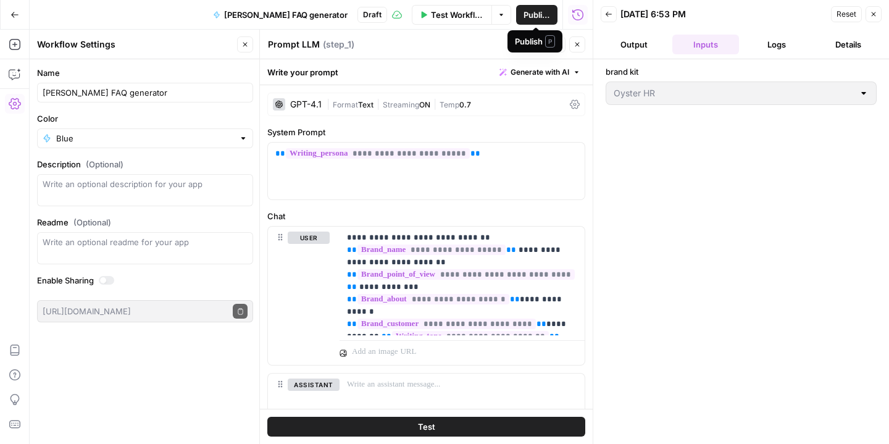
click at [553, 15] on button "Publish" at bounding box center [536, 15] width 41 height 20
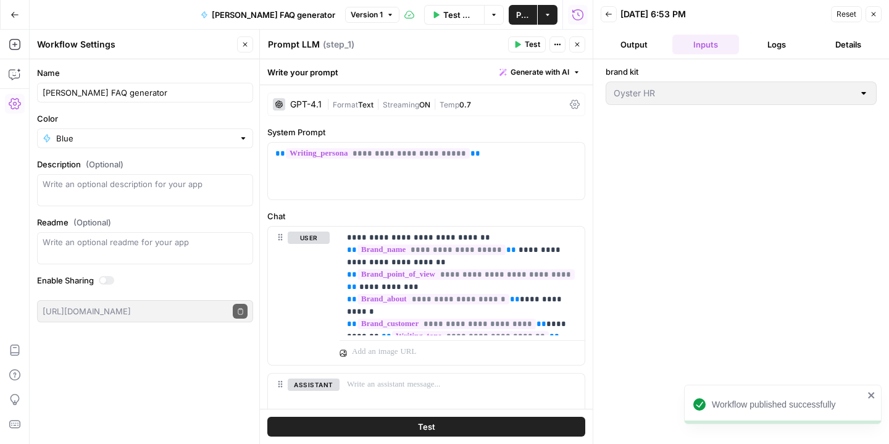
click at [728, 315] on div "brand kit Oyster HR" at bounding box center [741, 251] width 271 height 372
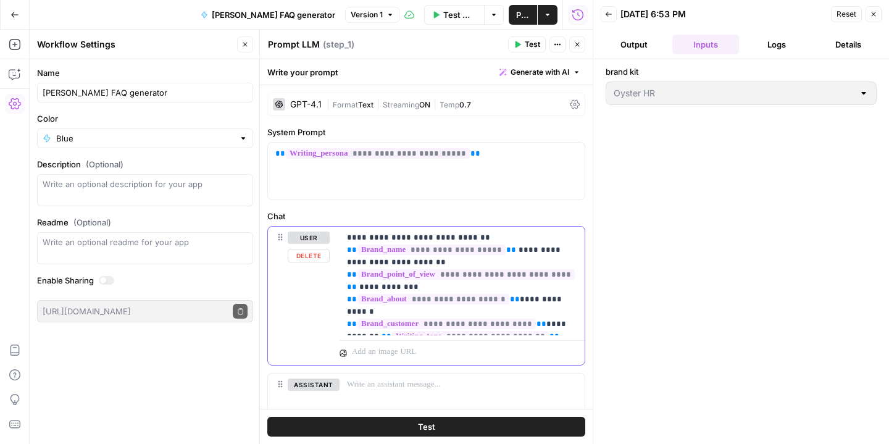
click at [575, 326] on p "**********" at bounding box center [462, 281] width 230 height 99
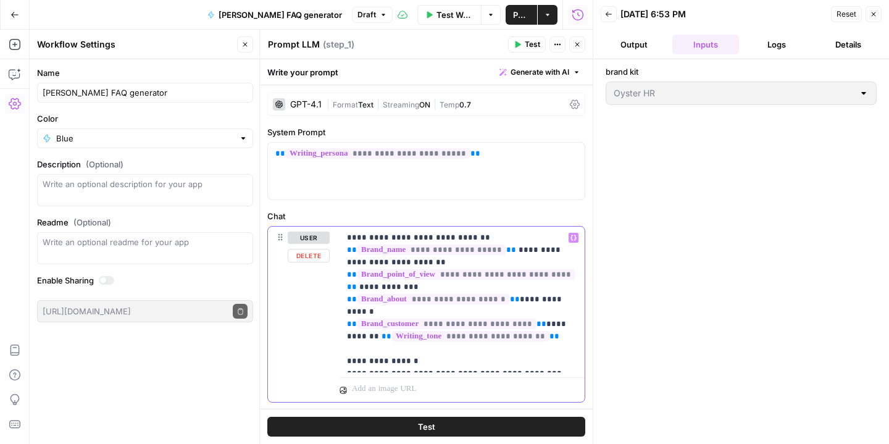
click at [566, 370] on div "**********" at bounding box center [462, 300] width 245 height 146
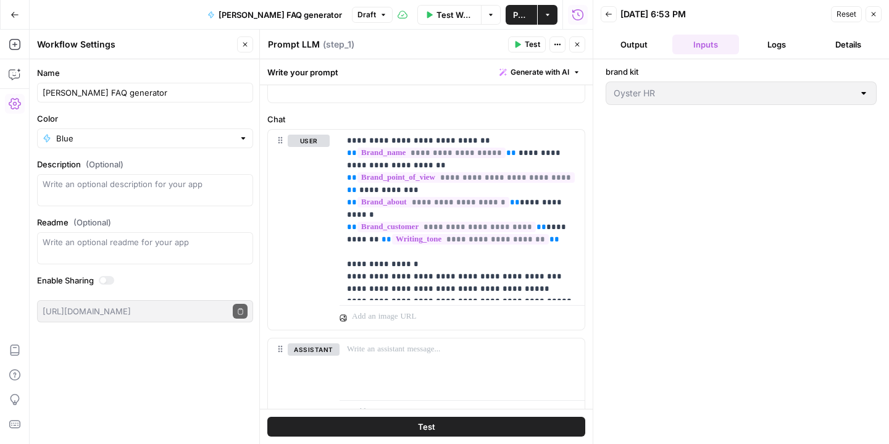
scroll to position [96, 0]
